Goal: Task Accomplishment & Management: Manage account settings

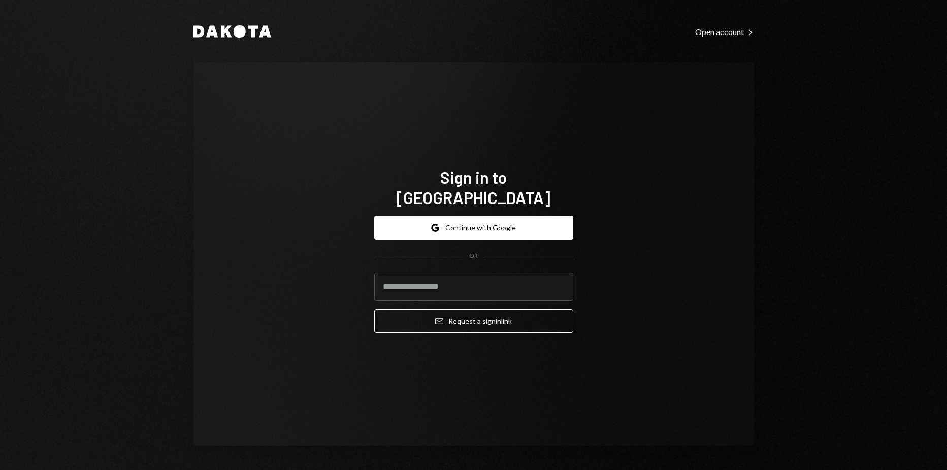
type input "**********"
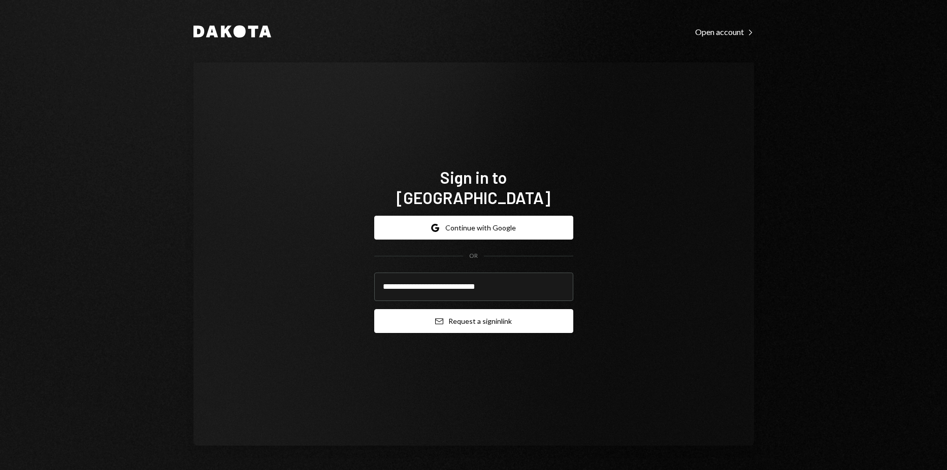
click at [465, 311] on button "Email Request a sign in link" at bounding box center [473, 321] width 199 height 24
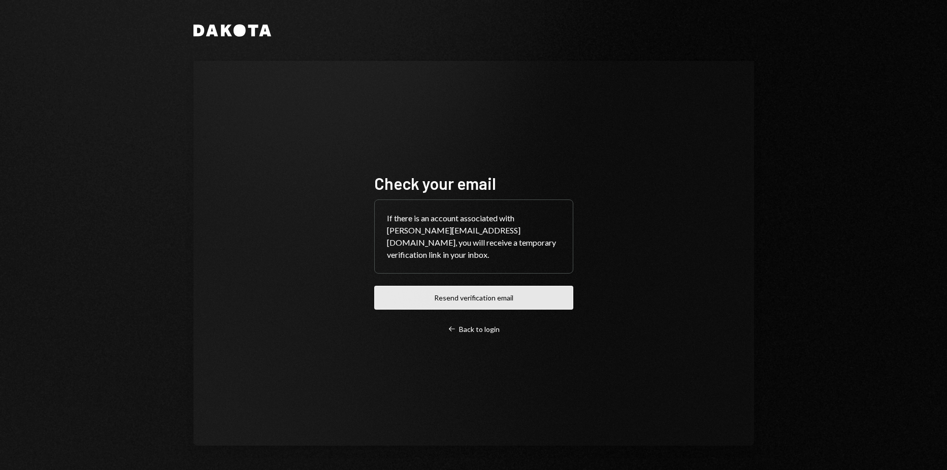
click at [498, 306] on button "Resend verification email" at bounding box center [473, 298] width 199 height 24
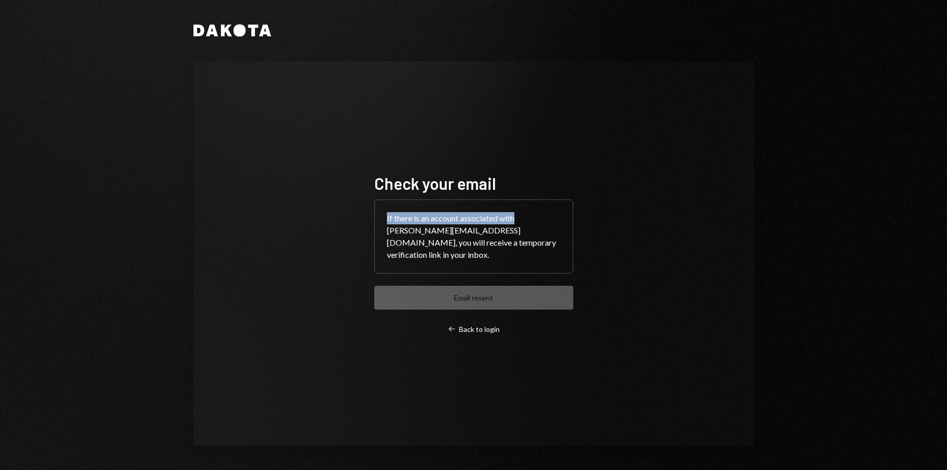
click at [711, 199] on div "Check your email If there is an account associated with harrison@autonomousproj…" at bounding box center [474, 253] width 561 height 385
drag, startPoint x: 711, startPoint y: 199, endPoint x: 598, endPoint y: 162, distance: 118.7
click at [598, 162] on div "Check your email If there is an account associated with harrison@autonomousproj…" at bounding box center [474, 253] width 561 height 385
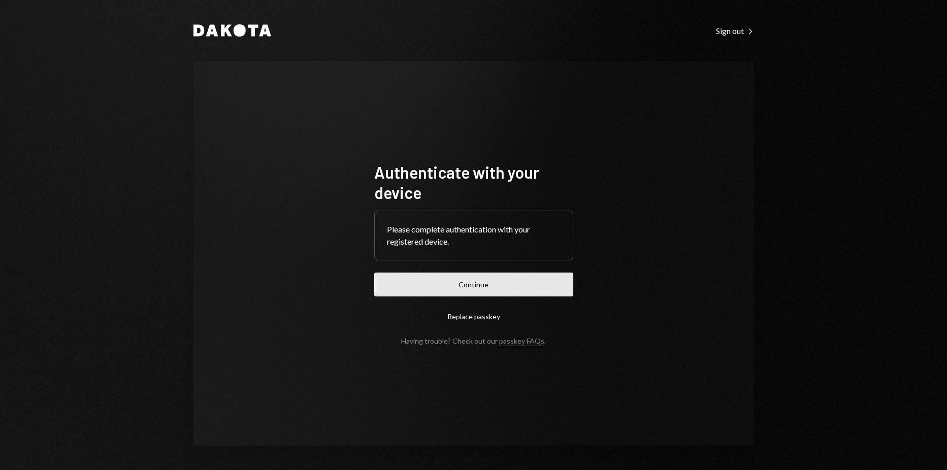
click at [522, 283] on button "Continue" at bounding box center [473, 285] width 199 height 24
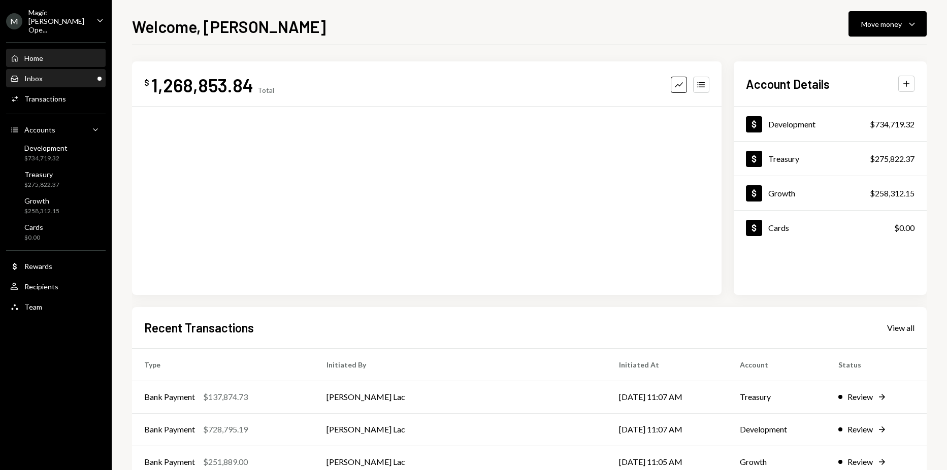
click at [86, 74] on div "Inbox Inbox" at bounding box center [55, 78] width 91 height 9
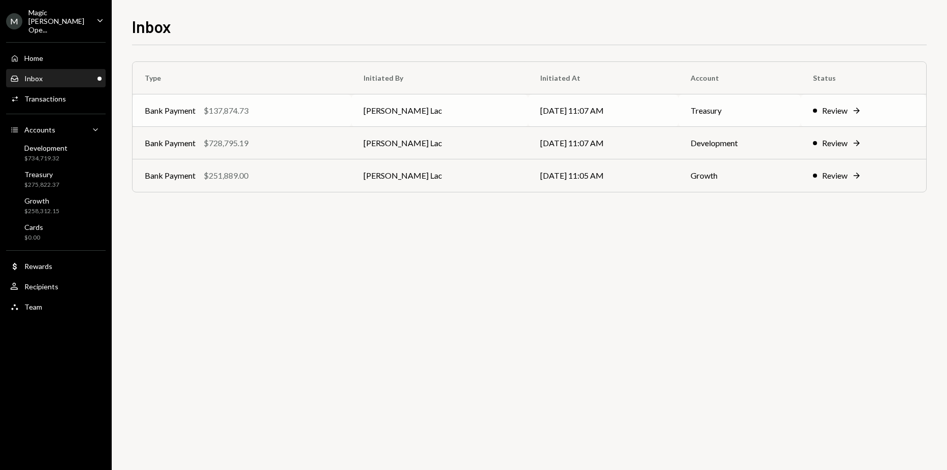
click at [455, 118] on td "[PERSON_NAME] Lac" at bounding box center [439, 110] width 177 height 33
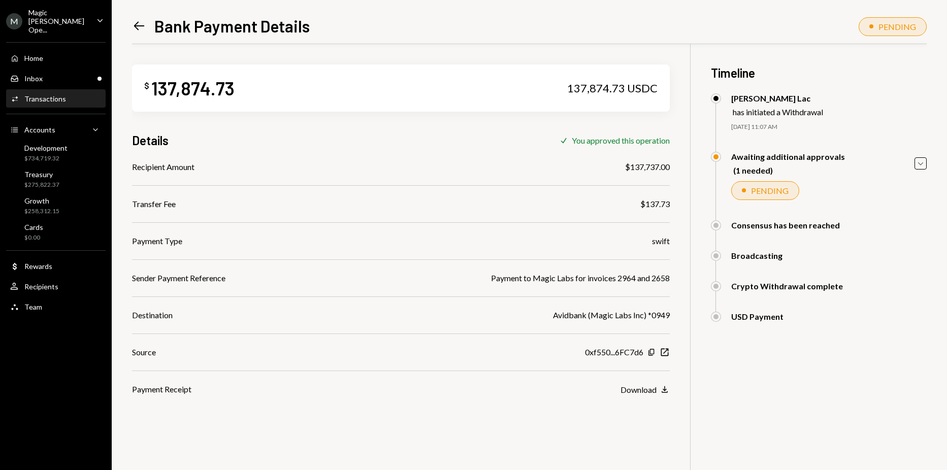
scroll to position [44, 0]
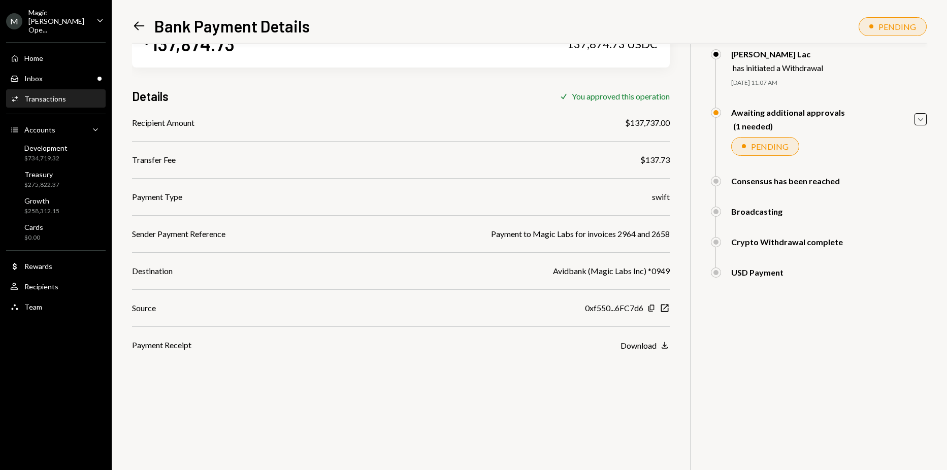
click at [873, 131] on div "Awaiting additional approvals (1 needed) Caret Down PENDING [PERSON_NAME] Lac A…" at bounding box center [819, 142] width 216 height 69
drag, startPoint x: 873, startPoint y: 131, endPoint x: 917, endPoint y: 122, distance: 45.5
click at [914, 122] on div "Awaiting additional approvals (1 needed) Caret Down" at bounding box center [819, 119] width 216 height 23
click at [917, 122] on icon "Caret Down" at bounding box center [920, 119] width 11 height 11
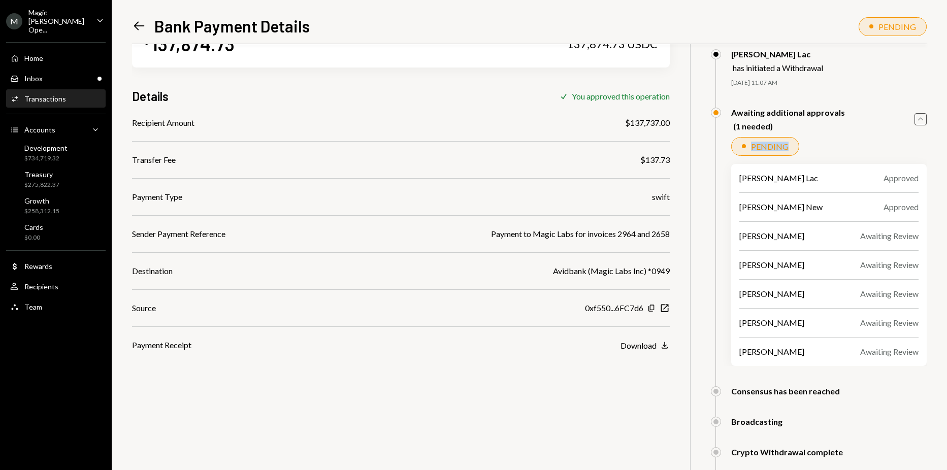
click at [836, 141] on div "PENDING" at bounding box center [829, 146] width 196 height 19
drag, startPoint x: 884, startPoint y: 171, endPoint x: 909, endPoint y: 202, distance: 39.7
click at [909, 202] on div "[PERSON_NAME] Lac Approved [PERSON_NAME] New Approved [PERSON_NAME] Awaiting Re…" at bounding box center [829, 265] width 196 height 202
drag, startPoint x: 909, startPoint y: 202, endPoint x: 909, endPoint y: 226, distance: 23.9
click at [909, 226] on div "[PERSON_NAME] Lac Approved [PERSON_NAME] New Approved [PERSON_NAME] Awaiting Re…" at bounding box center [829, 265] width 196 height 202
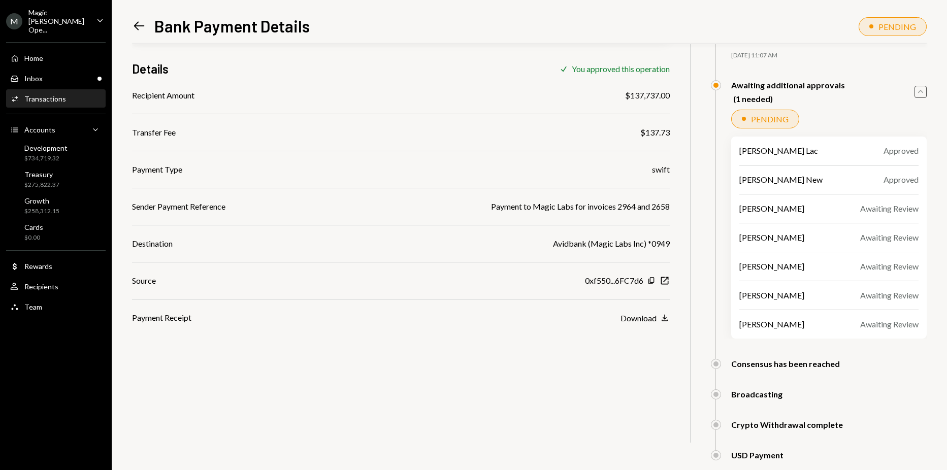
scroll to position [82, 0]
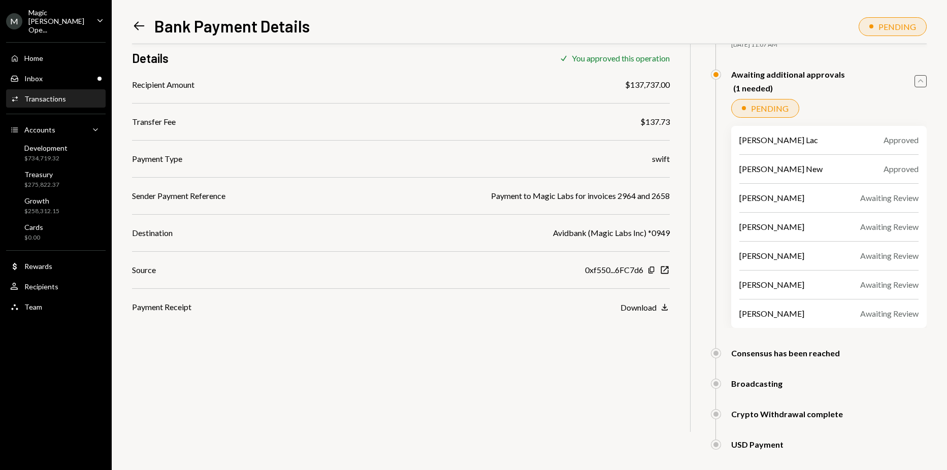
click at [929, 77] on div "Left Arrow Bank Payment Details PENDING $ 137,874.73 137,874.73 USDC Details Ch…" at bounding box center [530, 235] width 836 height 470
click at [926, 77] on icon "Caret Up" at bounding box center [920, 81] width 11 height 11
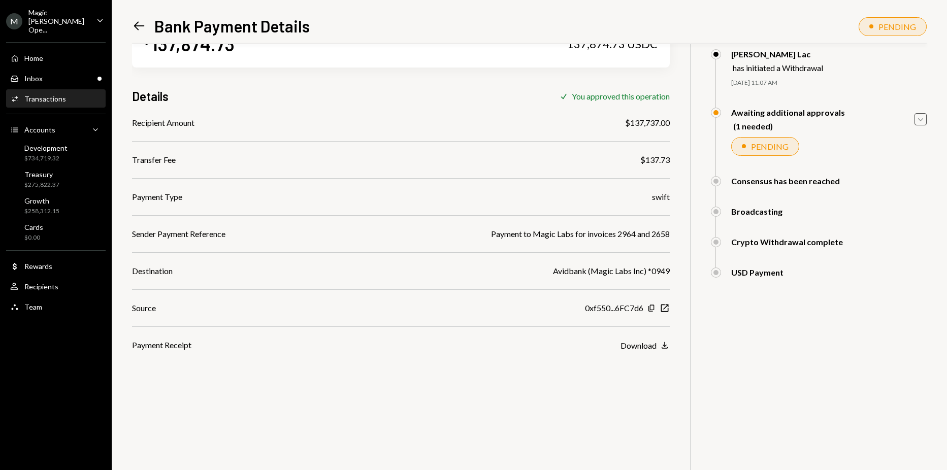
scroll to position [44, 0]
click at [75, 74] on div "Inbox Inbox" at bounding box center [55, 78] width 91 height 9
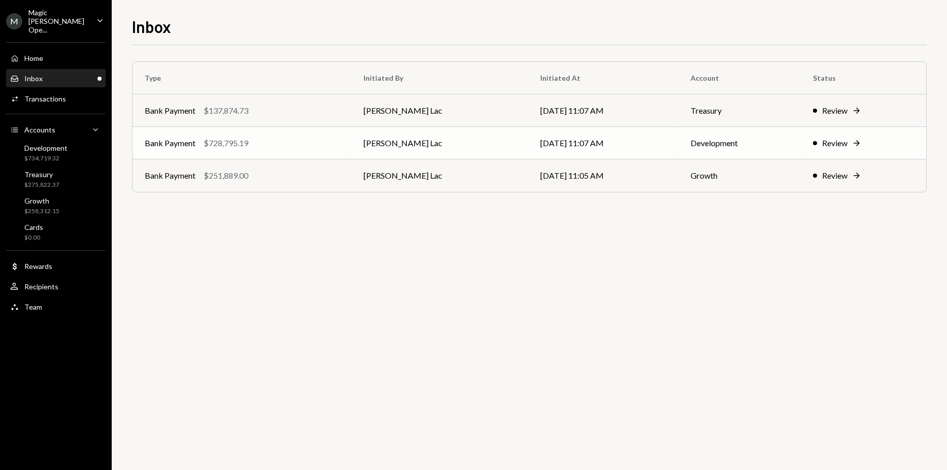
click at [645, 136] on td "[DATE] 11:07 AM" at bounding box center [603, 143] width 150 height 33
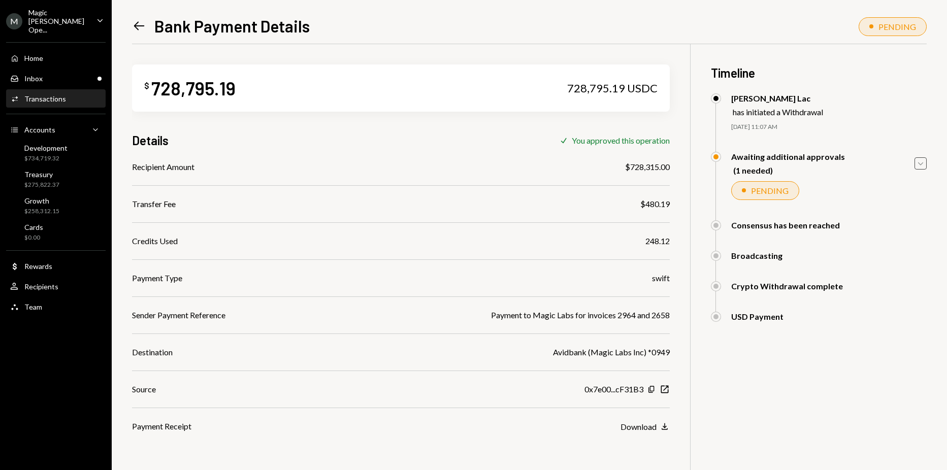
click at [919, 165] on icon "Caret Down" at bounding box center [920, 163] width 11 height 11
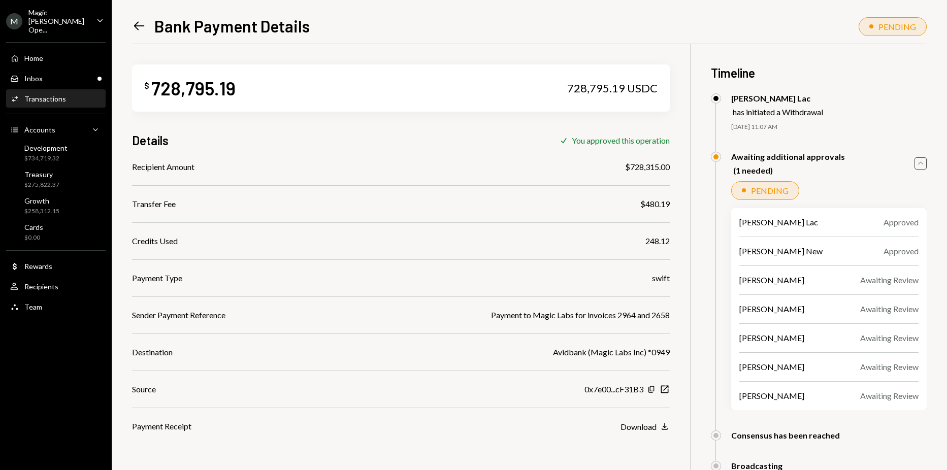
click at [897, 124] on div "[DATE] 11:07 AM" at bounding box center [829, 127] width 196 height 9
click at [88, 74] on div "Inbox Inbox" at bounding box center [55, 78] width 91 height 9
